Goal: Information Seeking & Learning: Learn about a topic

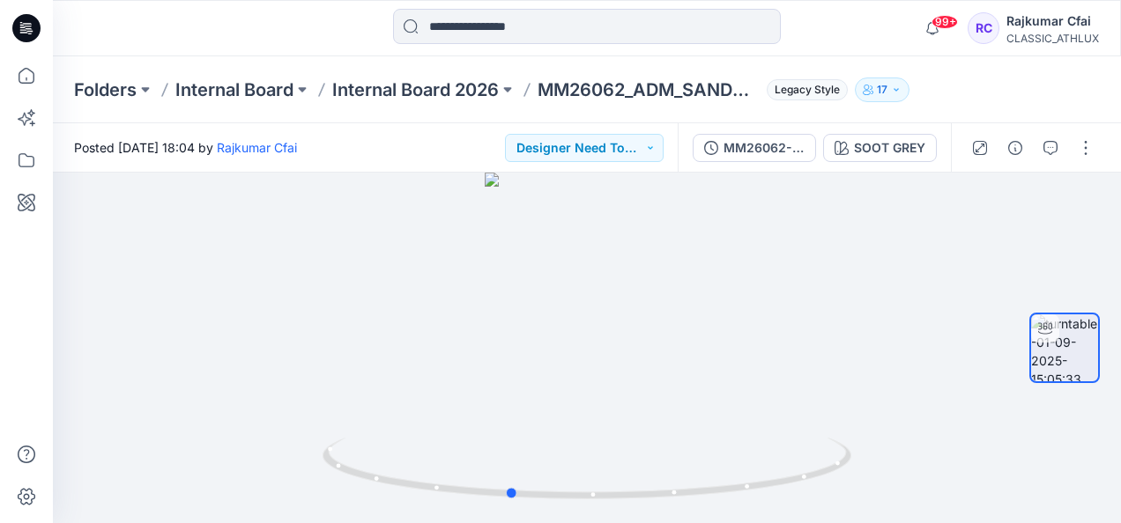
drag, startPoint x: 672, startPoint y: 459, endPoint x: 1124, endPoint y: 345, distance: 465.5
click at [1120, 345] on html "99+ Notifications Chantal Athlux shared CF26245_ADM_OT Micro Fleece Rugby Boys …" at bounding box center [560, 261] width 1121 height 523
drag, startPoint x: 675, startPoint y: 358, endPoint x: 866, endPoint y: 351, distance: 191.4
click at [866, 351] on div at bounding box center [587, 348] width 1068 height 351
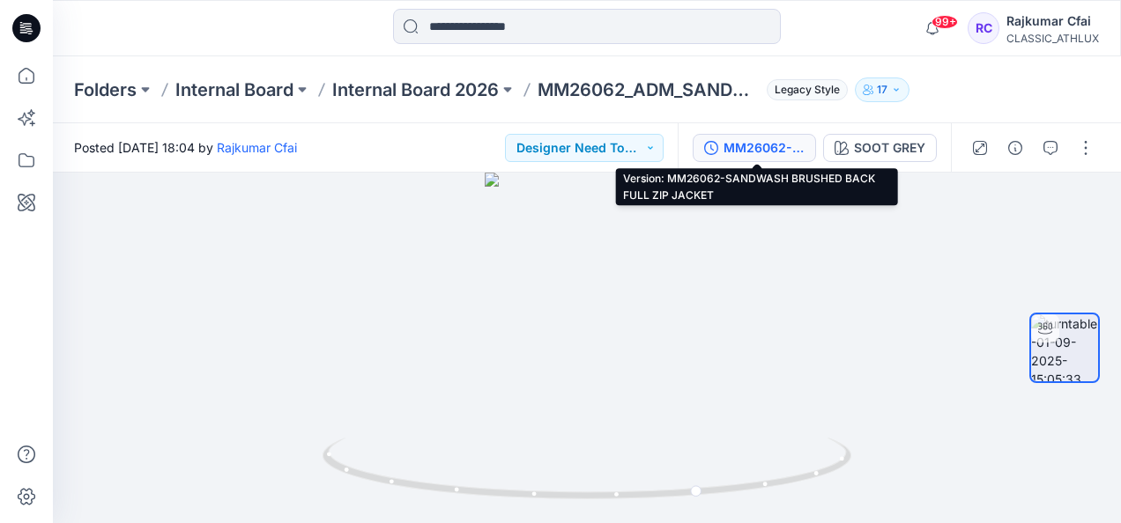
click at [724, 150] on button "MM26062-SANDWASH BRUSHED BACK FULL ZIP JACKET" at bounding box center [754, 148] width 123 height 28
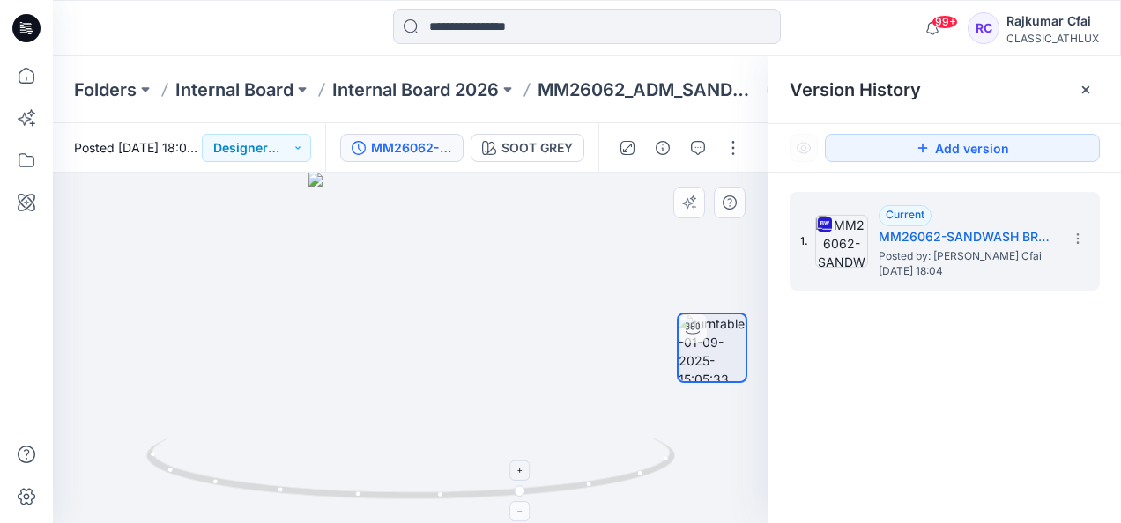
click at [317, 493] on icon at bounding box center [412, 471] width 533 height 66
drag, startPoint x: 317, startPoint y: 493, endPoint x: 434, endPoint y: 478, distance: 117.3
click at [434, 478] on icon at bounding box center [412, 471] width 533 height 66
drag, startPoint x: 441, startPoint y: 497, endPoint x: 804, endPoint y: 434, distance: 368.4
click at [804, 434] on div "SOOT GREY Loading... Material Properties Loading... Version History Version His…" at bounding box center [587, 348] width 1068 height 351
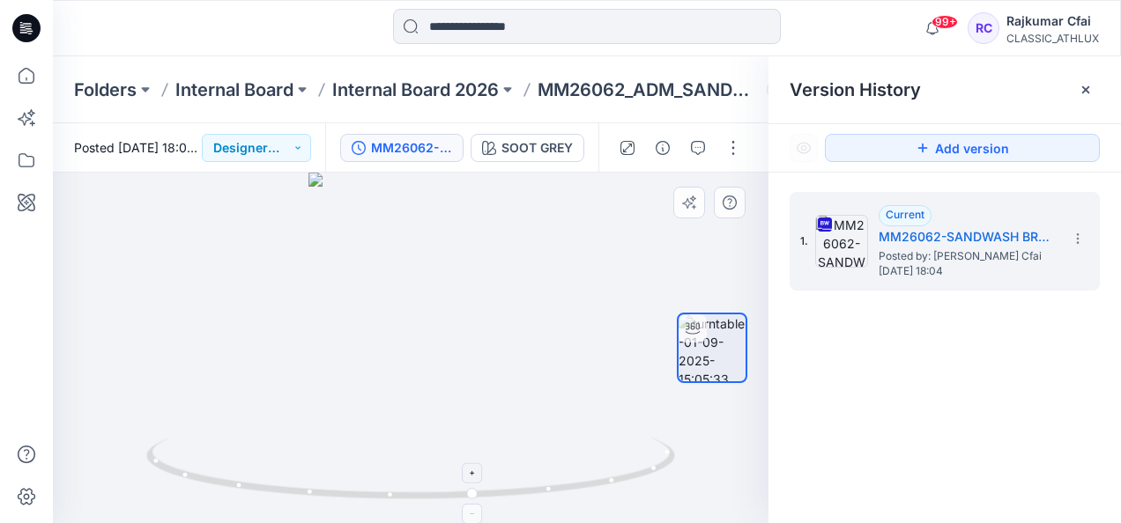
click at [418, 501] on icon at bounding box center [412, 471] width 533 height 66
click at [456, 506] on img at bounding box center [410, 480] width 529 height 85
click at [426, 305] on div at bounding box center [411, 348] width 716 height 351
drag, startPoint x: 369, startPoint y: 423, endPoint x: 266, endPoint y: 360, distance: 120.6
click at [266, 360] on div at bounding box center [411, 348] width 716 height 351
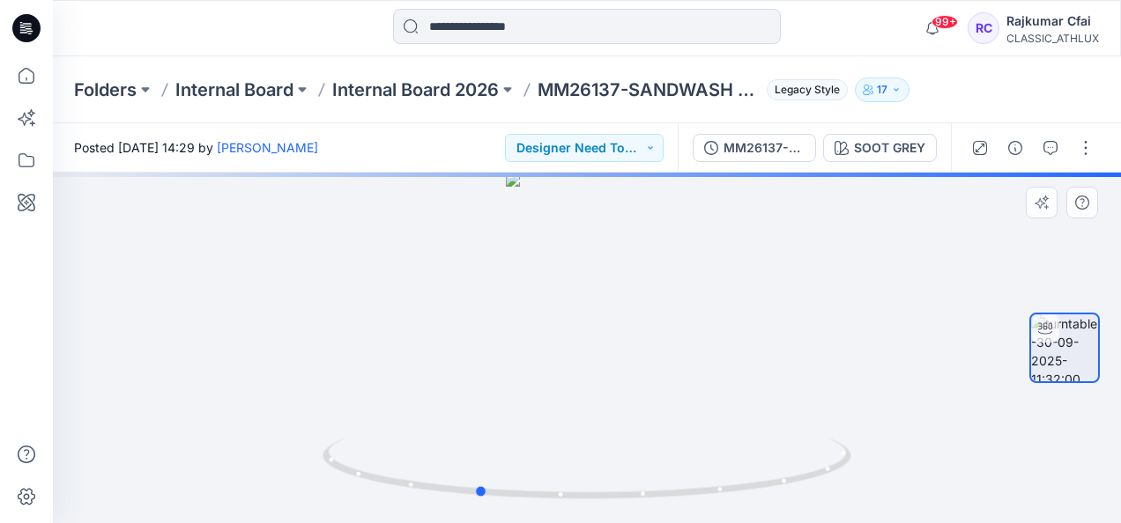
drag, startPoint x: 619, startPoint y: 294, endPoint x: 509, endPoint y: 287, distance: 110.4
click at [509, 287] on div at bounding box center [587, 348] width 1068 height 351
drag, startPoint x: 578, startPoint y: 250, endPoint x: 586, endPoint y: 326, distance: 76.2
click at [586, 326] on div at bounding box center [587, 348] width 1068 height 351
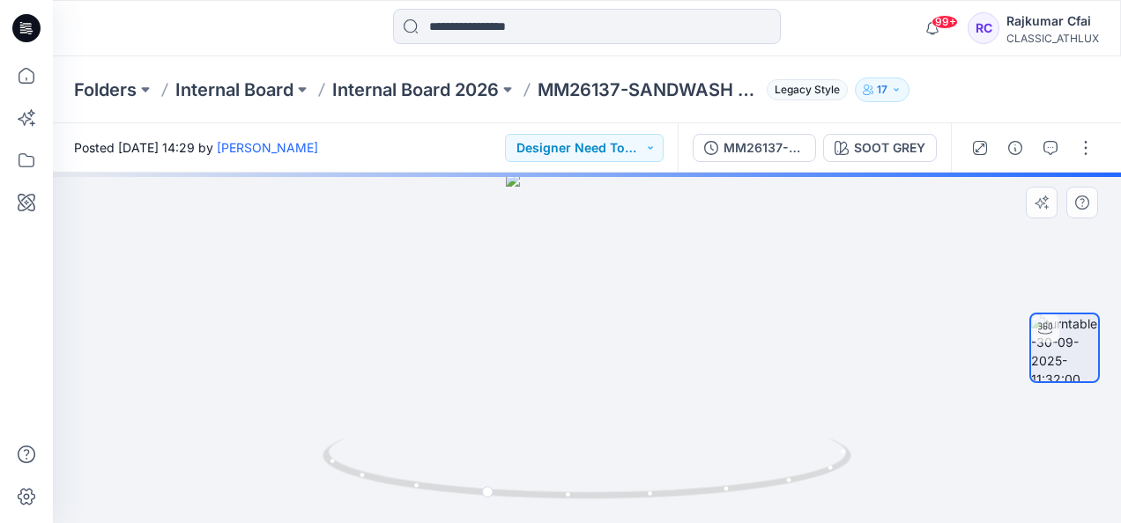
click at [588, 270] on div at bounding box center [587, 348] width 1068 height 351
click at [589, 262] on div at bounding box center [587, 348] width 1068 height 351
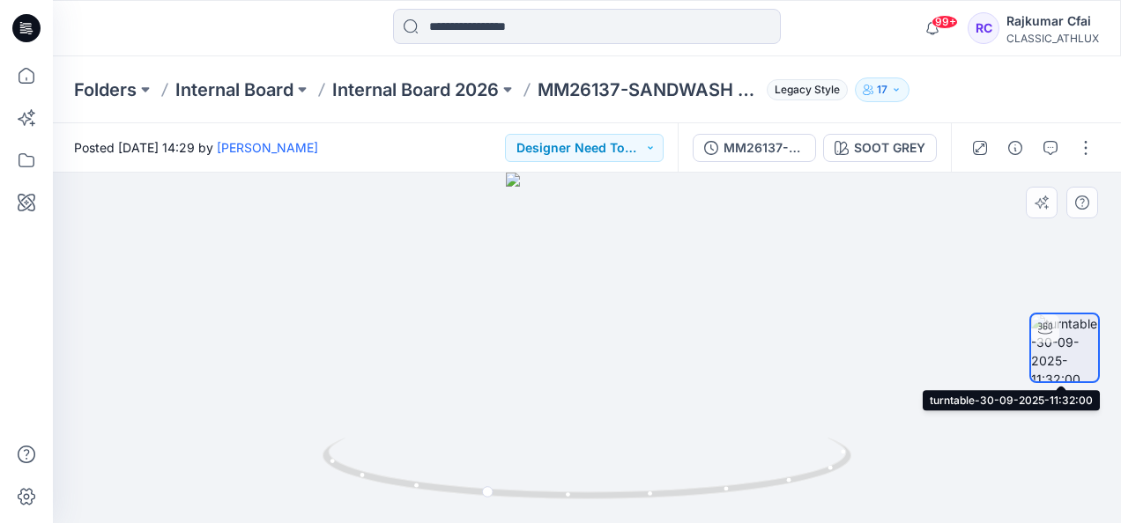
click at [1056, 333] on div at bounding box center [1045, 329] width 28 height 28
click at [589, 257] on div at bounding box center [587, 348] width 1068 height 351
click at [590, 506] on img at bounding box center [587, 480] width 529 height 85
click at [604, 275] on div at bounding box center [587, 348] width 1068 height 351
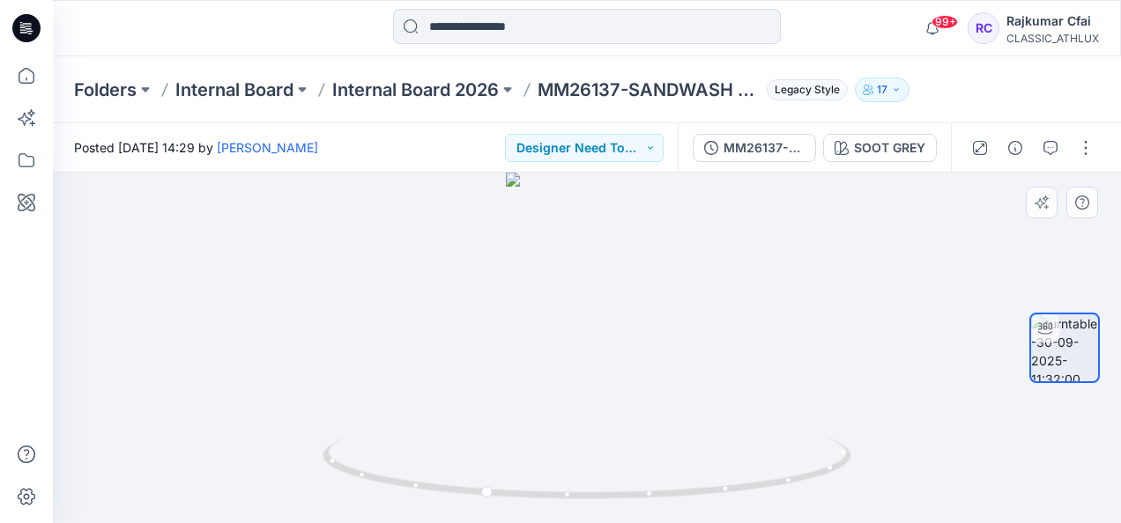
click at [604, 275] on div at bounding box center [587, 348] width 1068 height 351
drag, startPoint x: 604, startPoint y: 275, endPoint x: 717, endPoint y: 227, distance: 123.2
click at [717, 227] on img at bounding box center [587, 45] width 682 height 956
drag, startPoint x: 645, startPoint y: 250, endPoint x: 569, endPoint y: 233, distance: 77.8
click at [569, 233] on img at bounding box center [587, 45] width 682 height 956
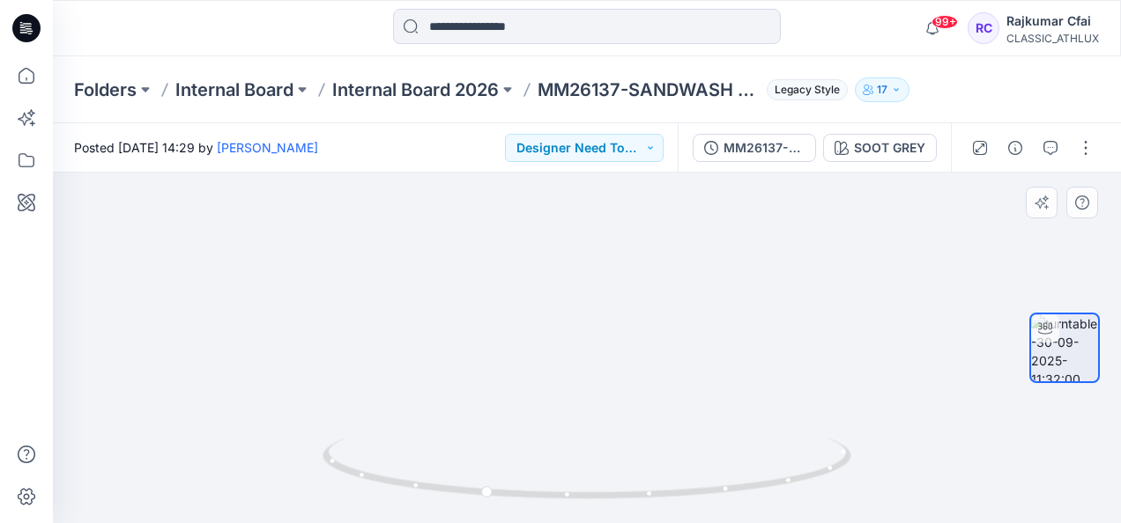
drag, startPoint x: 569, startPoint y: 233, endPoint x: 458, endPoint y: 206, distance: 114.1
click at [458, 206] on img at bounding box center [587, 37] width 682 height 974
drag, startPoint x: 458, startPoint y: 206, endPoint x: 454, endPoint y: 182, distance: 25.1
click at [454, 182] on img at bounding box center [587, 15] width 682 height 1016
drag, startPoint x: 616, startPoint y: 243, endPoint x: 638, endPoint y: 409, distance: 167.1
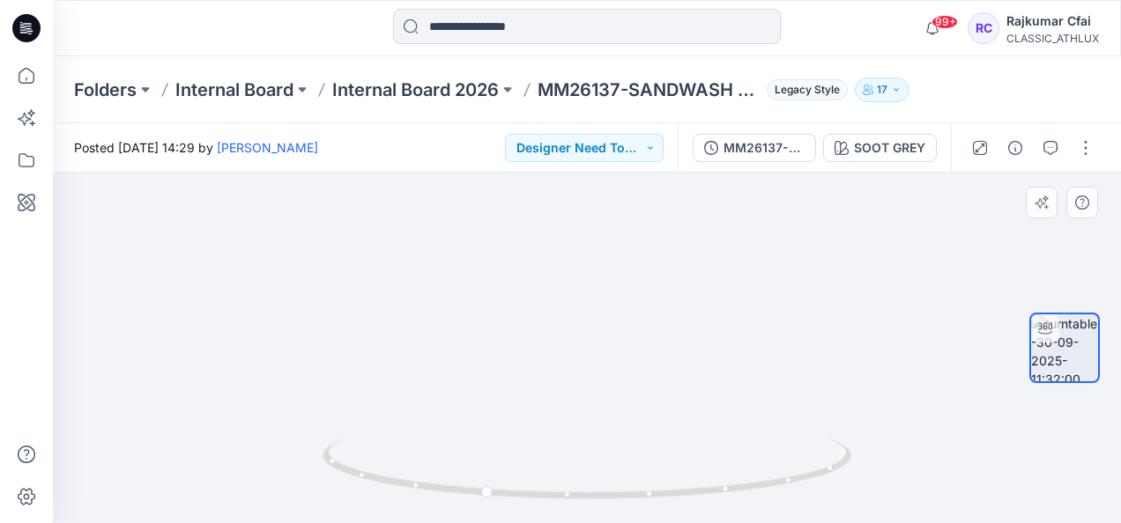
click at [638, 409] on img at bounding box center [587, 15] width 798 height 1015
drag, startPoint x: 589, startPoint y: 242, endPoint x: 610, endPoint y: 568, distance: 326.7
click at [610, 523] on html "99+ Notifications [PERSON_NAME] shared CF26245_ADM_OT Micro Fleece Rugby Boys […" at bounding box center [560, 261] width 1121 height 523
drag, startPoint x: 566, startPoint y: 347, endPoint x: 566, endPoint y: 499, distance: 151.6
click at [566, 499] on div at bounding box center [587, 348] width 1068 height 351
